Goal: Navigation & Orientation: Find specific page/section

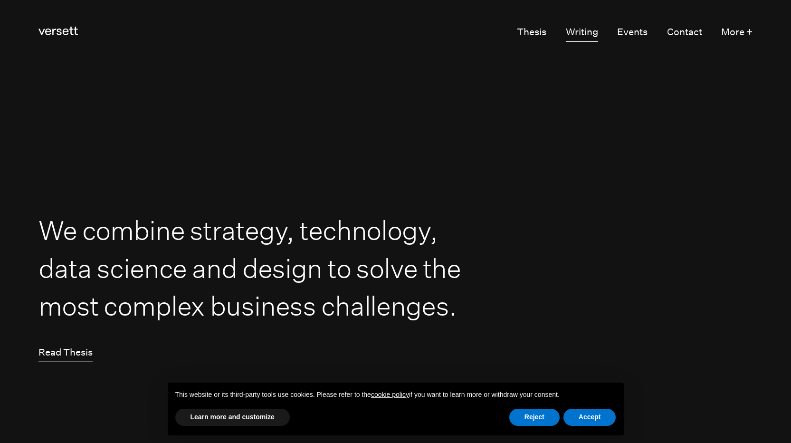
click at [576, 31] on link "Writing" at bounding box center [582, 32] width 32 height 18
click at [638, 28] on link "Events" at bounding box center [632, 32] width 30 height 18
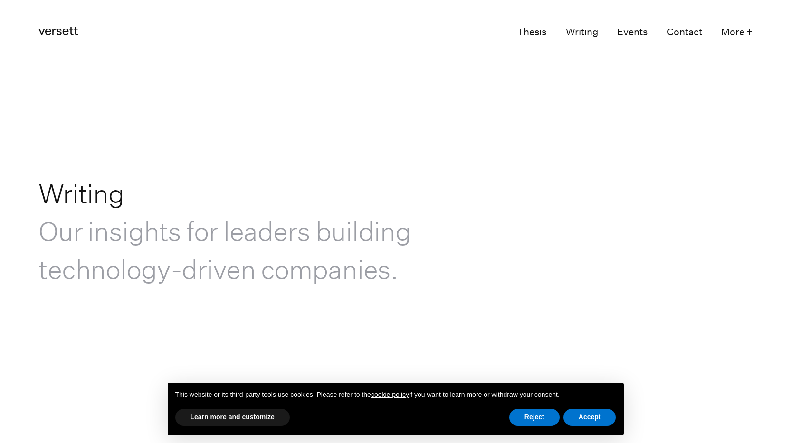
click at [623, 35] on link "Events" at bounding box center [632, 32] width 30 height 18
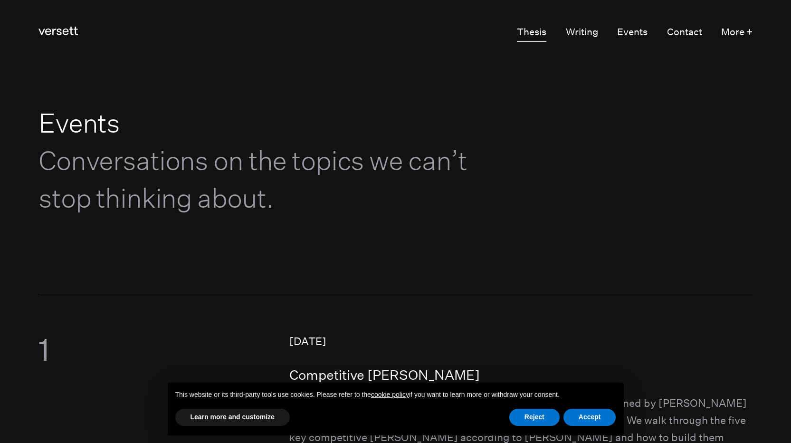
click at [529, 33] on link "Thesis" at bounding box center [531, 32] width 29 height 18
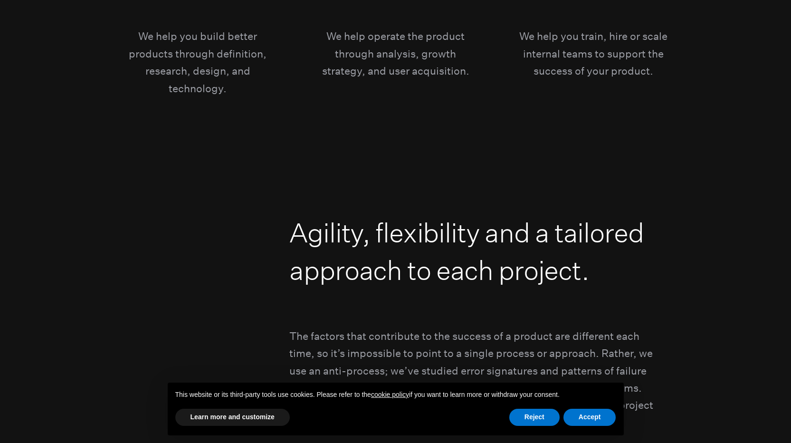
scroll to position [2985, 0]
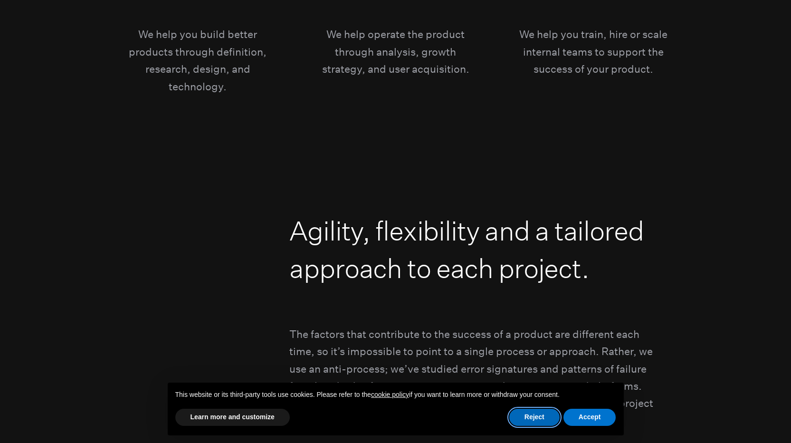
click at [538, 420] on button "Reject" at bounding box center [534, 416] width 50 height 17
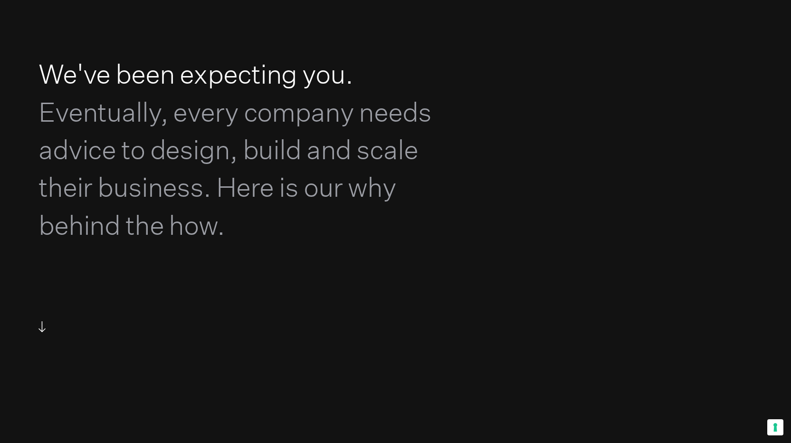
scroll to position [0, 0]
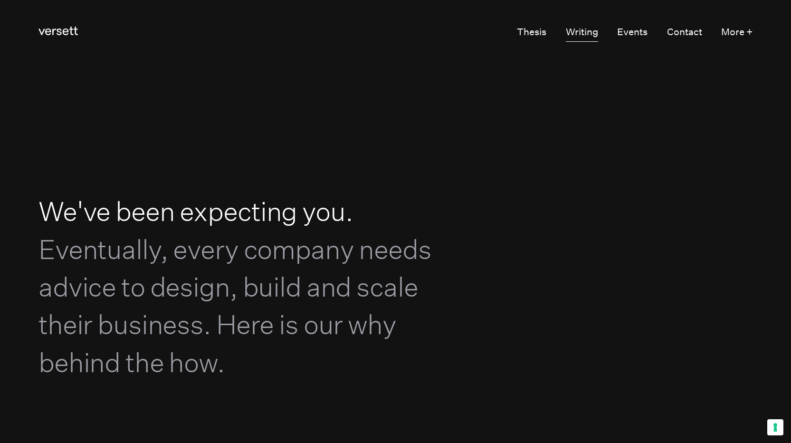
click at [586, 28] on link "Writing" at bounding box center [582, 32] width 32 height 18
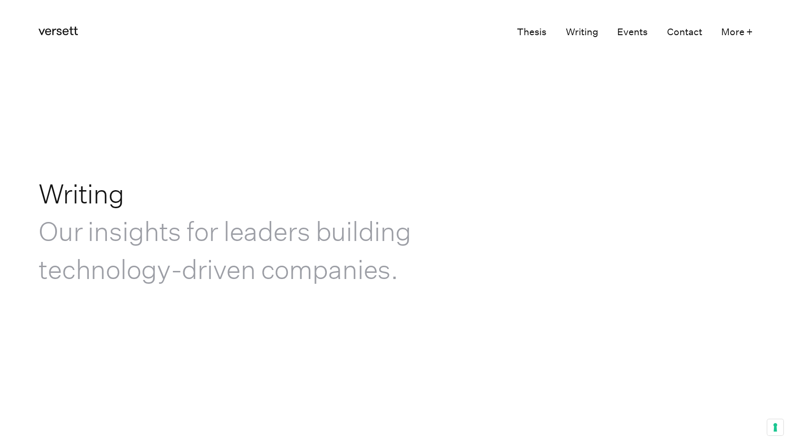
click at [528, 35] on link "Thesis" at bounding box center [531, 32] width 29 height 18
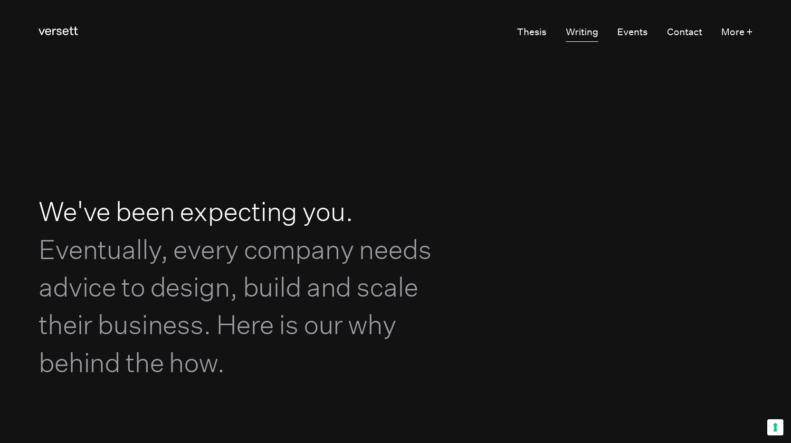
click at [576, 30] on link "Writing" at bounding box center [582, 32] width 32 height 18
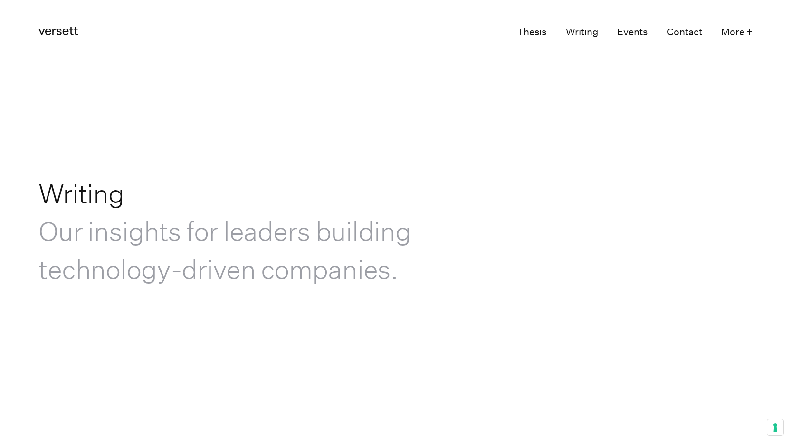
click at [626, 29] on link "Events" at bounding box center [632, 32] width 30 height 18
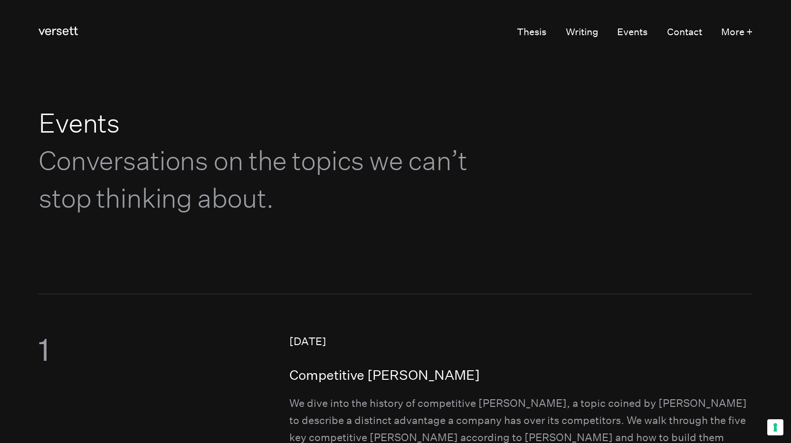
click at [655, 35] on ul "Thesis Writing Events Contact More +" at bounding box center [625, 32] width 255 height 18
click at [670, 33] on link "Contact" at bounding box center [684, 32] width 35 height 18
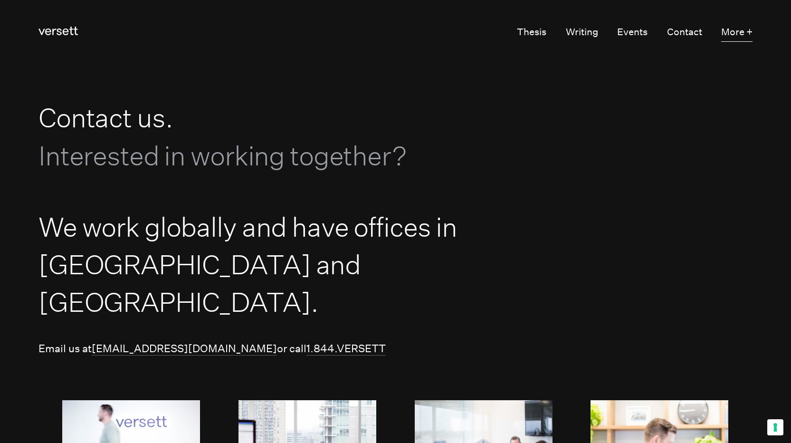
click at [735, 32] on button "More +" at bounding box center [736, 32] width 31 height 18
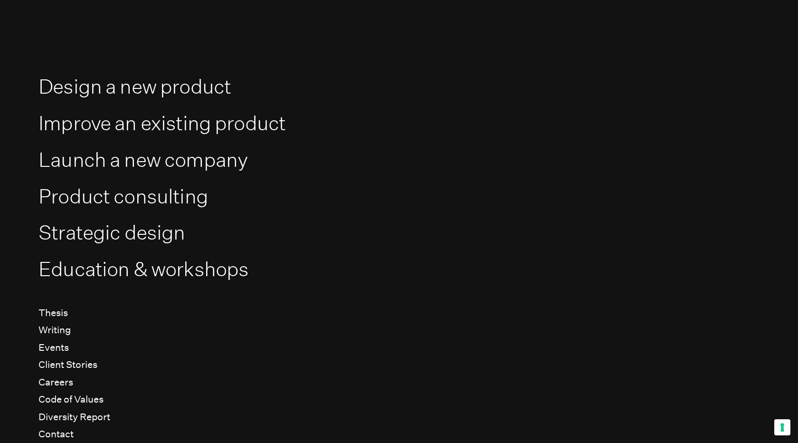
scroll to position [76, 0]
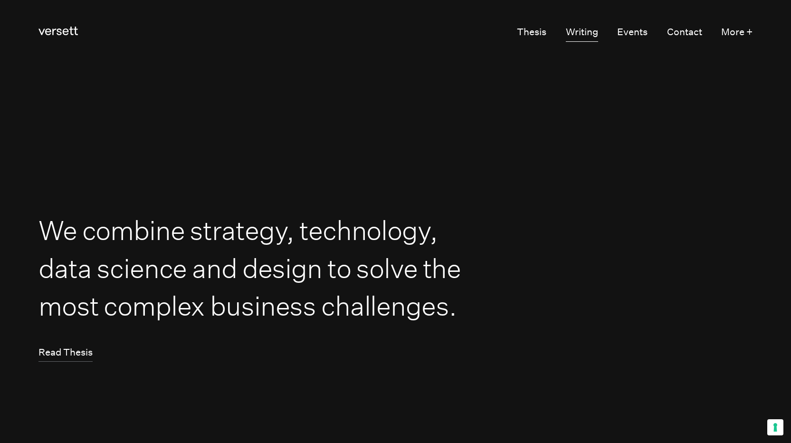
click at [586, 30] on link "Writing" at bounding box center [582, 32] width 32 height 18
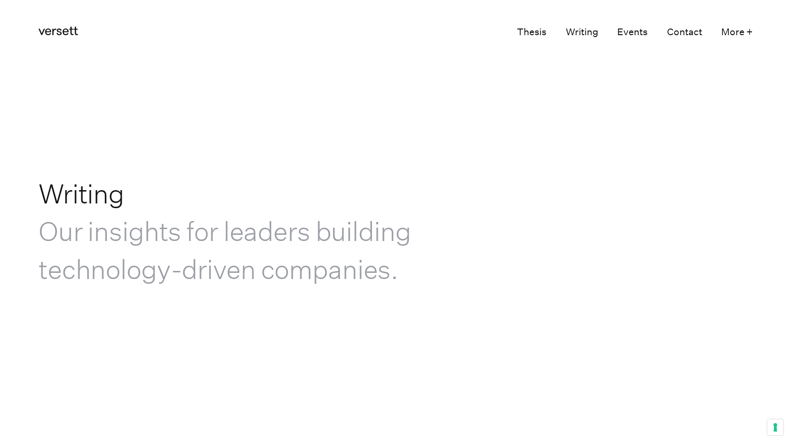
click at [619, 31] on link "Events" at bounding box center [632, 32] width 30 height 18
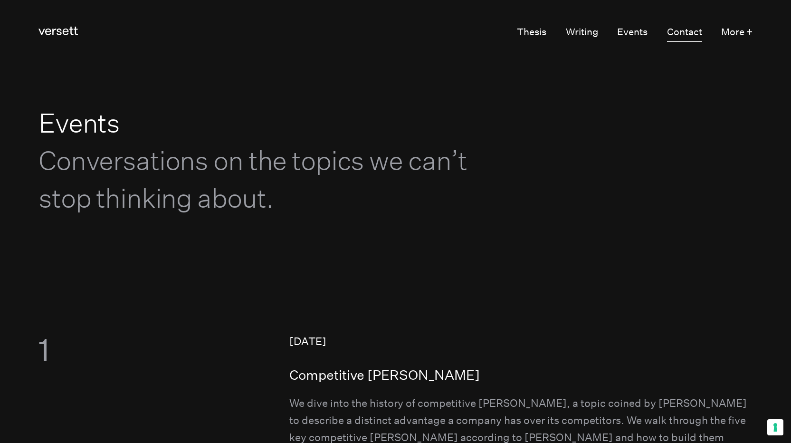
click at [679, 34] on link "Contact" at bounding box center [684, 32] width 35 height 18
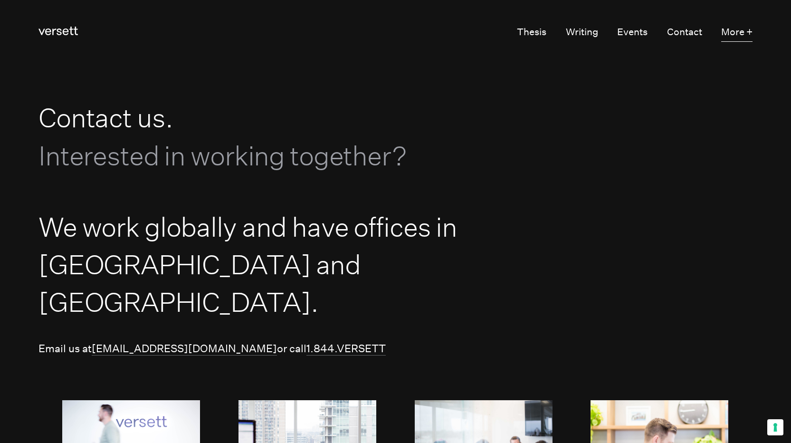
click at [721, 32] on button "More +" at bounding box center [736, 32] width 31 height 18
